Goal: Transaction & Acquisition: Purchase product/service

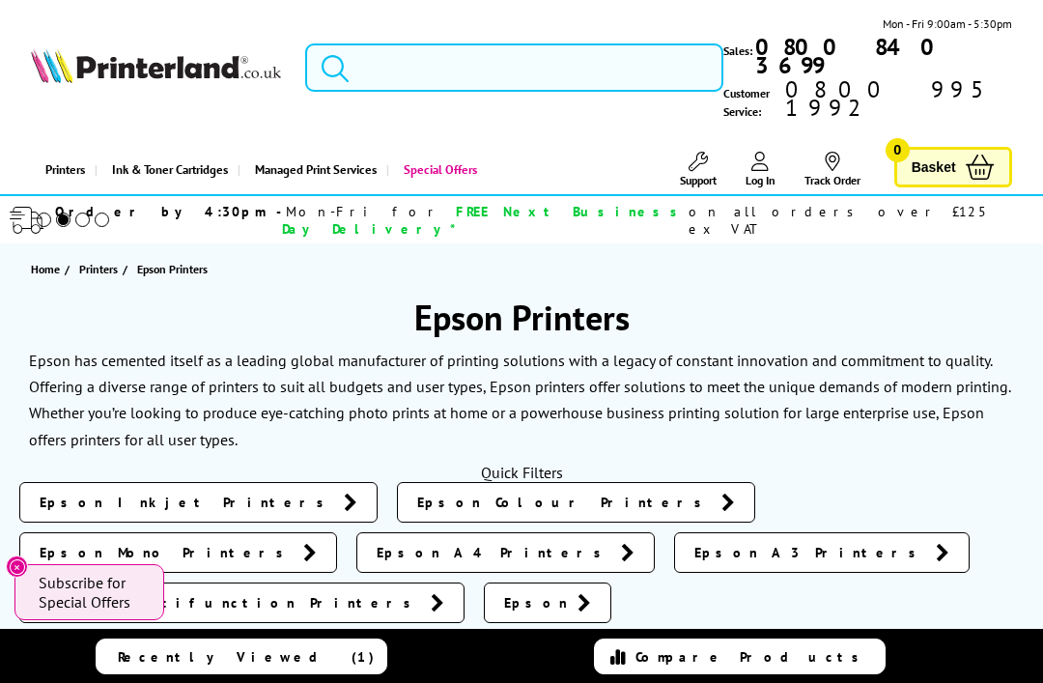
click at [609, 53] on input "search" at bounding box center [514, 67] width 418 height 48
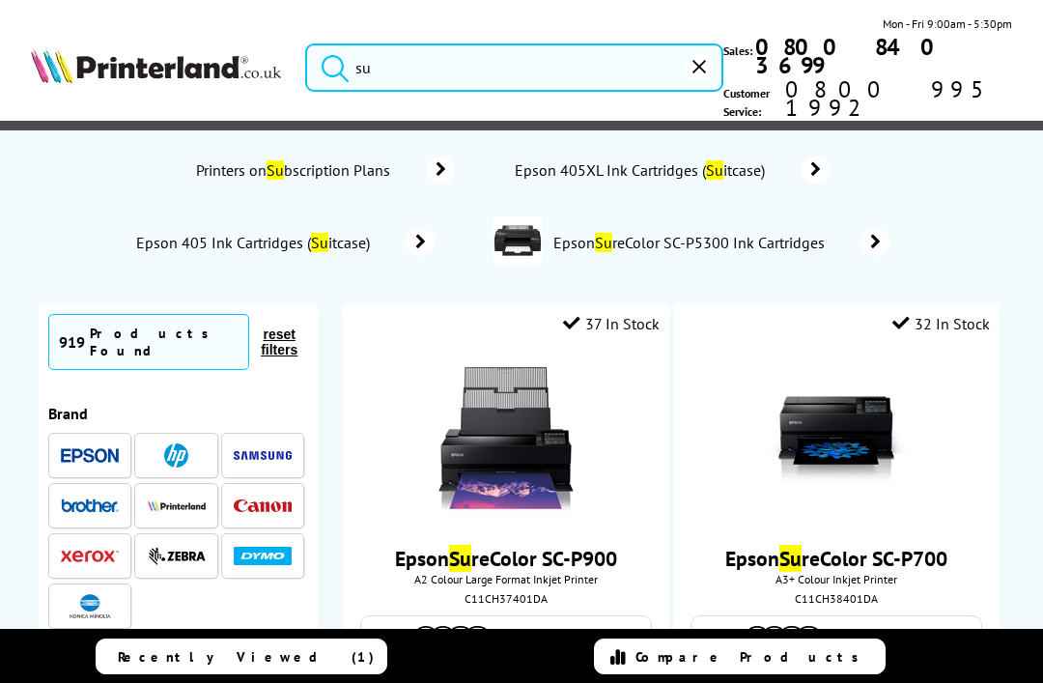
type input "s"
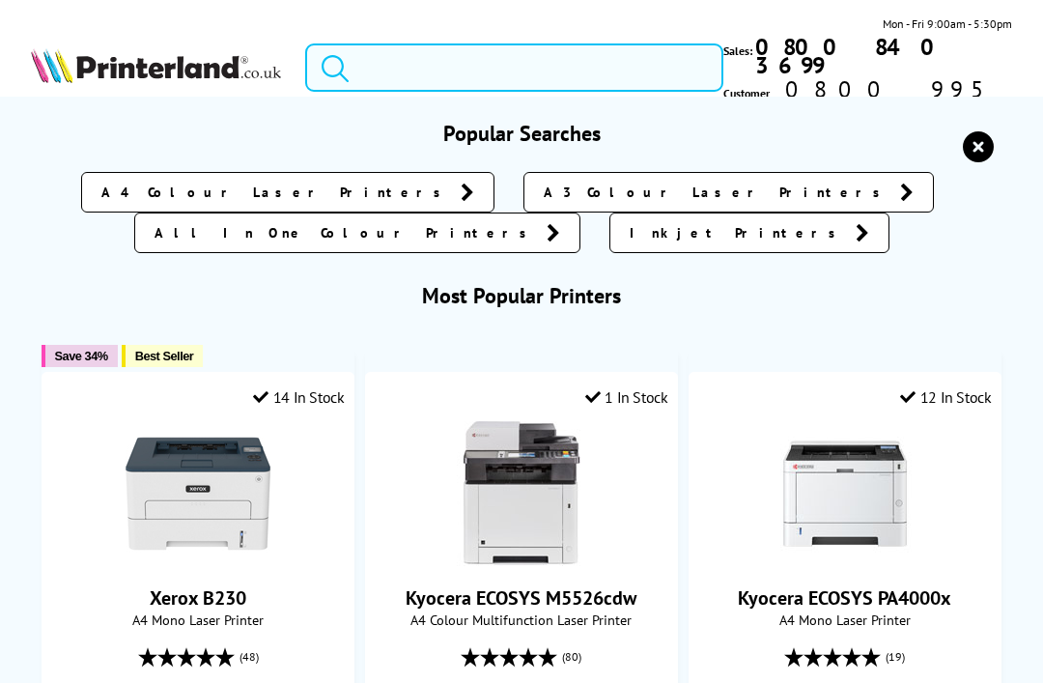
click at [562, 43] on input "search" at bounding box center [514, 67] width 418 height 48
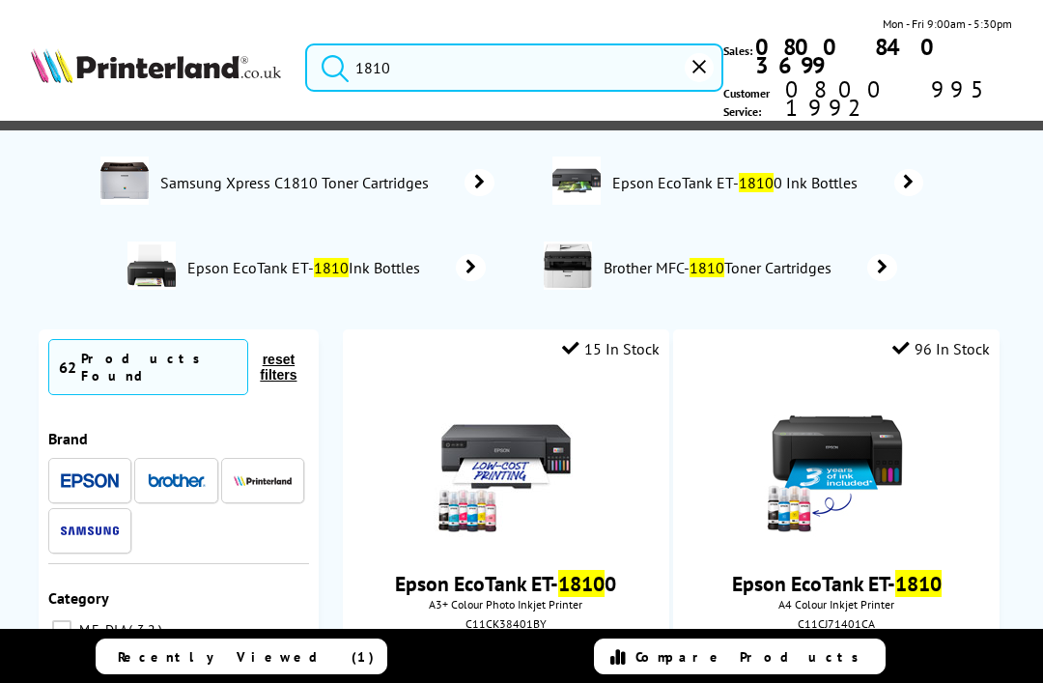
type input "1810"
click at [330, 46] on button "submit" at bounding box center [330, 64] width 48 height 43
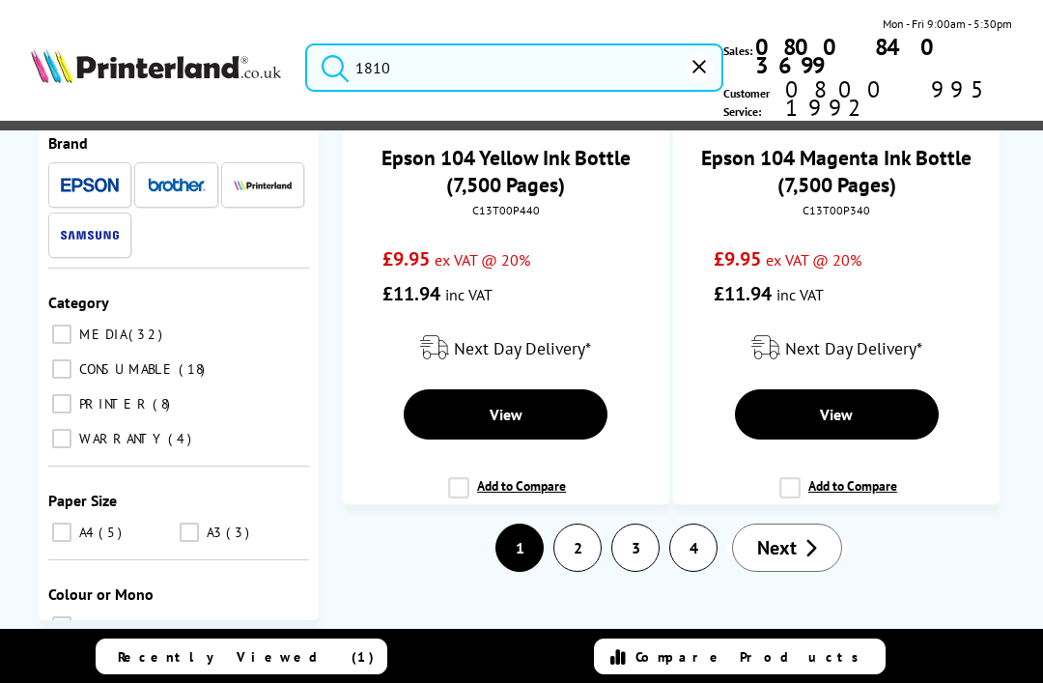
scroll to position [6925, 0]
click at [103, 179] on img at bounding box center [90, 186] width 58 height 14
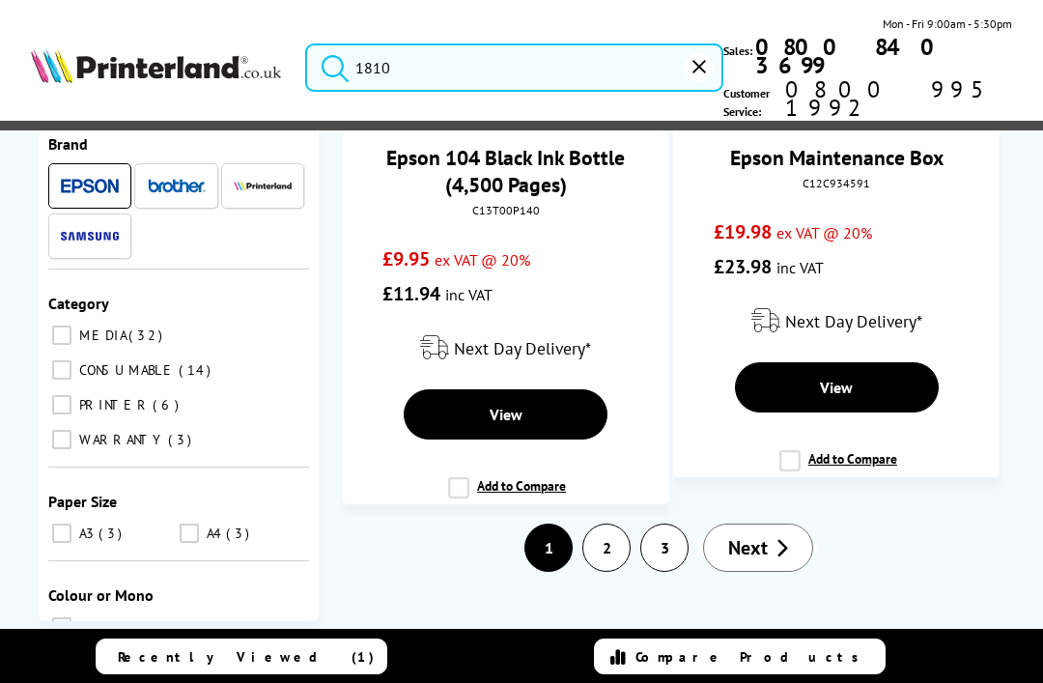
scroll to position [6510, 0]
click at [612, 571] on link "2" at bounding box center [607, 548] width 46 height 46
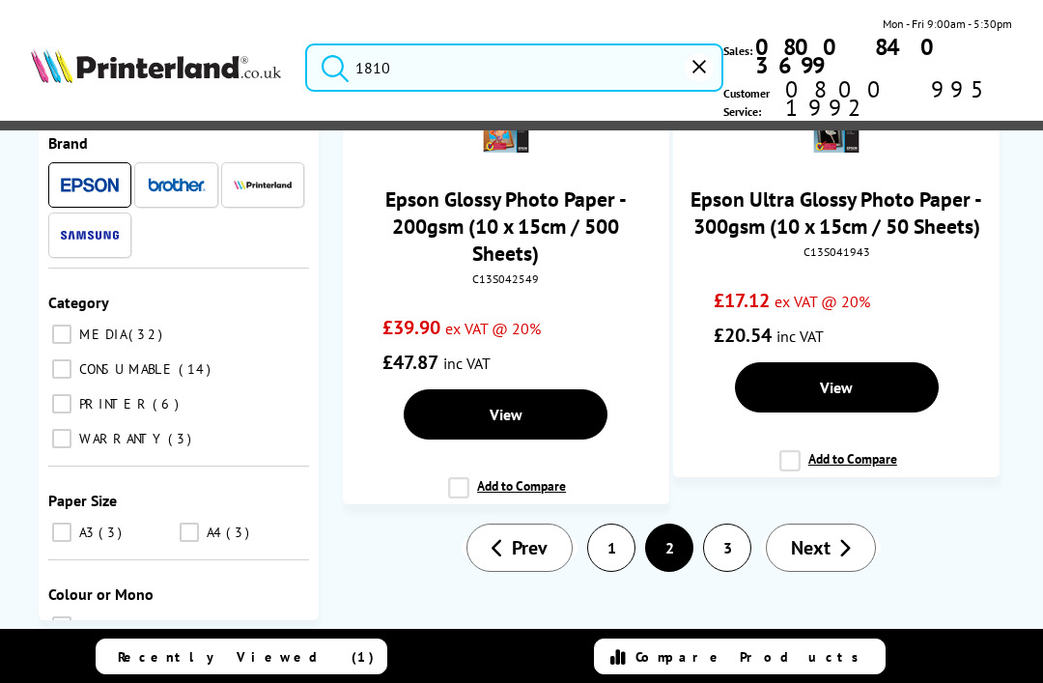
scroll to position [5280, 0]
click at [729, 571] on link "3" at bounding box center [727, 548] width 46 height 46
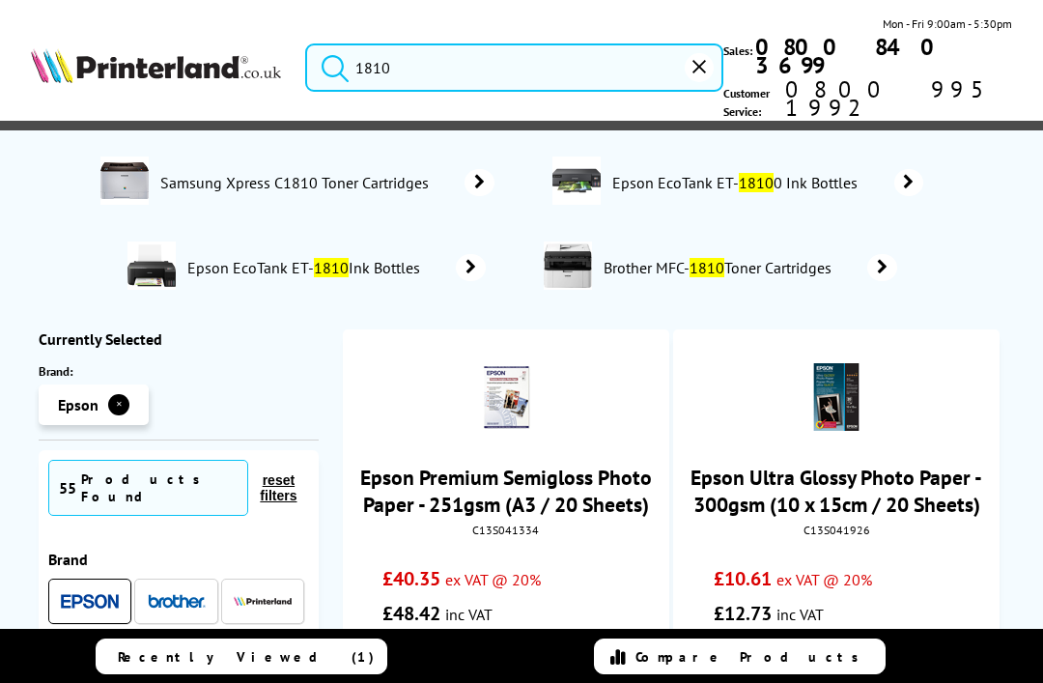
click at [196, 64] on img at bounding box center [156, 66] width 250 height 36
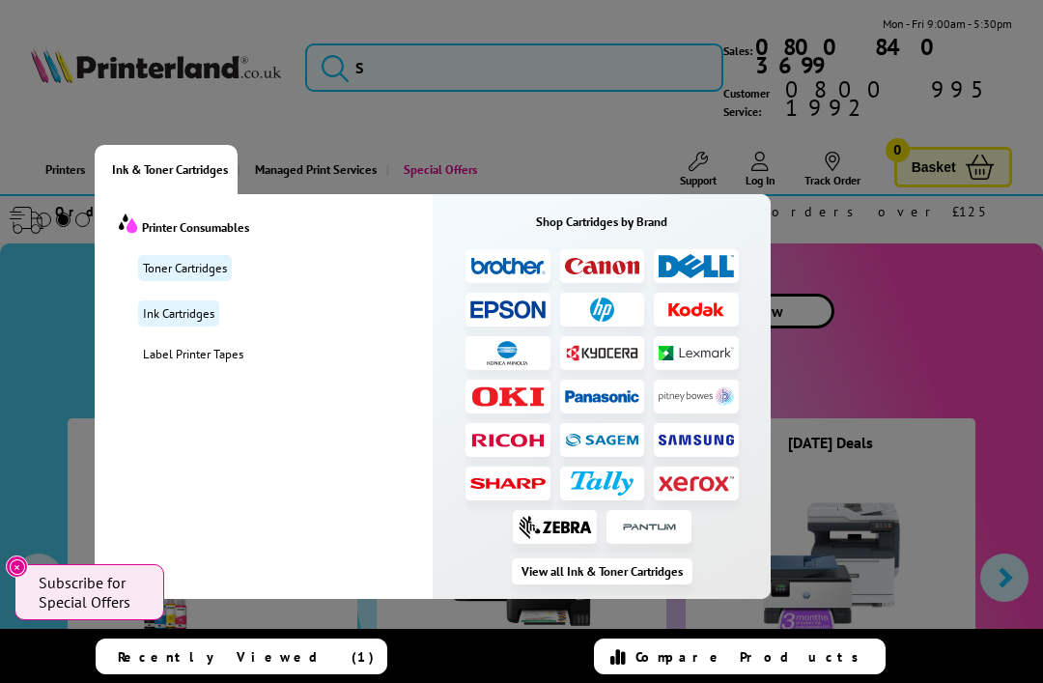
click at [209, 300] on link "Ink Cartridges" at bounding box center [178, 313] width 81 height 26
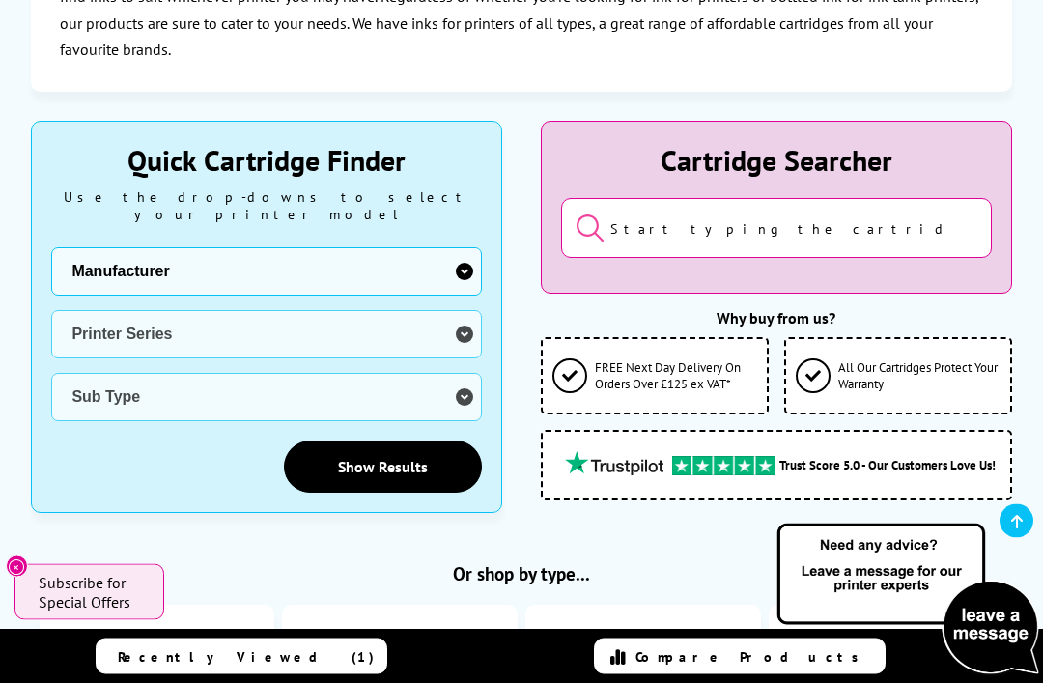
click at [442, 248] on select "Manufacturer Brother Canon Dell Dymo Epson HP Kodak Konica Minolta Kyocera Lexm…" at bounding box center [266, 272] width 431 height 48
select select "12462"
click at [448, 310] on select "Printer Series DFX Series DLQ Series EcoTank Series Ink Bottles Expression Seri…" at bounding box center [266, 334] width 431 height 48
select select "32946"
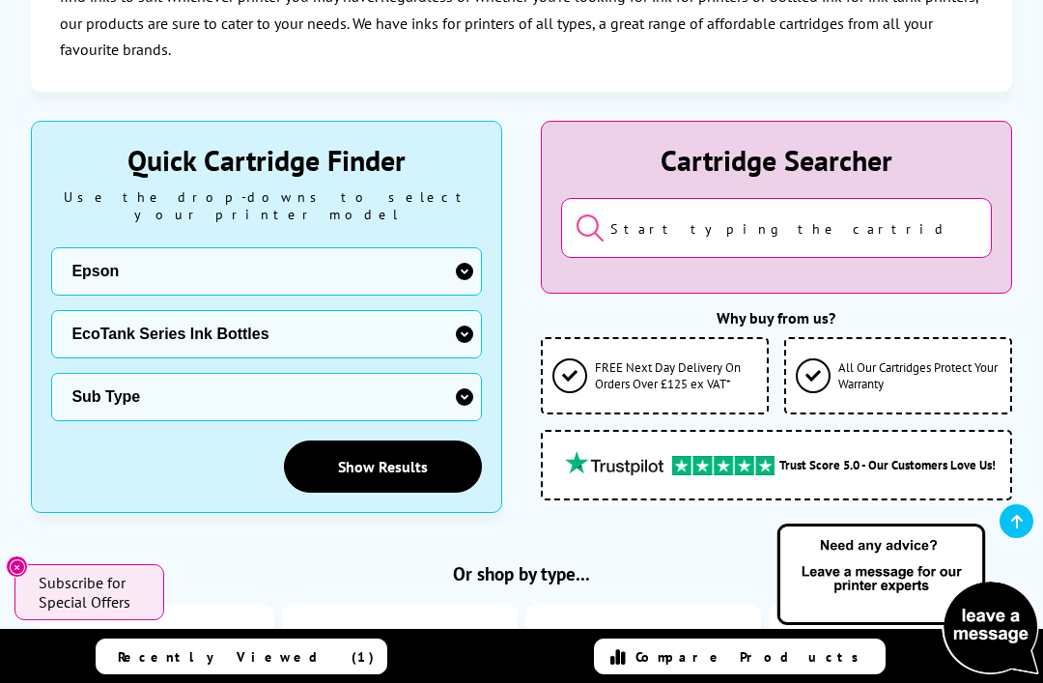
click at [451, 373] on select "Sub Type Epson EcoTank ET-14000 Colour Printer Ink Bottles Epson EcoTank ET-141…" at bounding box center [266, 397] width 431 height 48
